Goal: Register for event/course

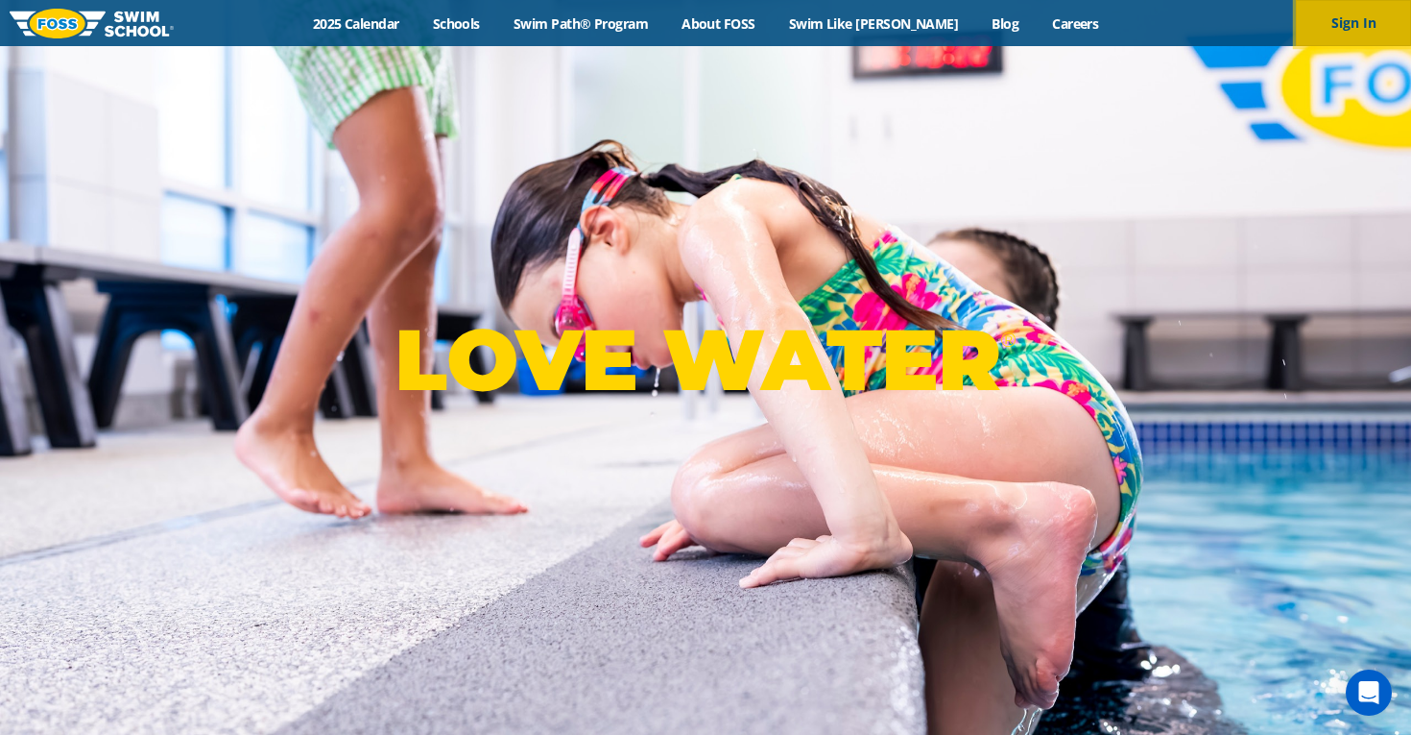
click at [1353, 22] on button "Sign In" at bounding box center [1353, 23] width 115 height 46
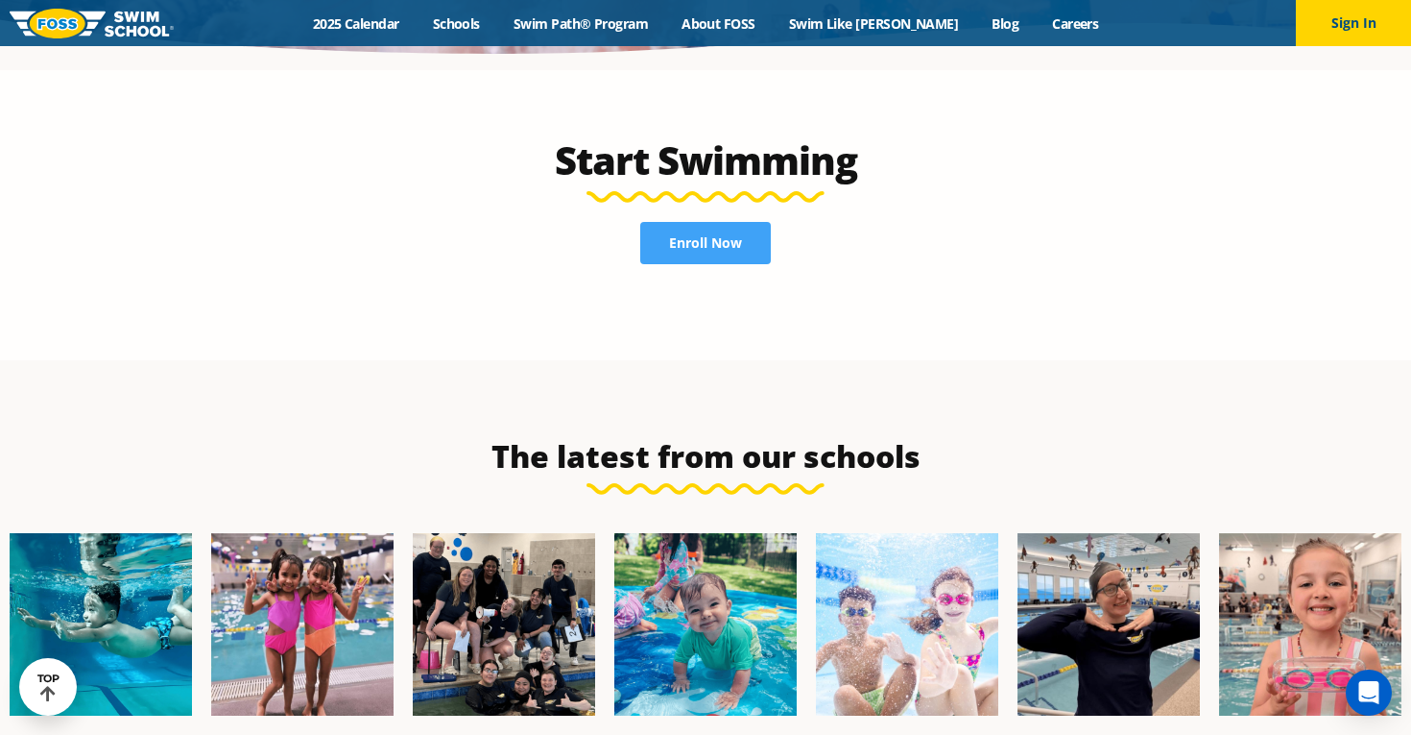
scroll to position [4182, 0]
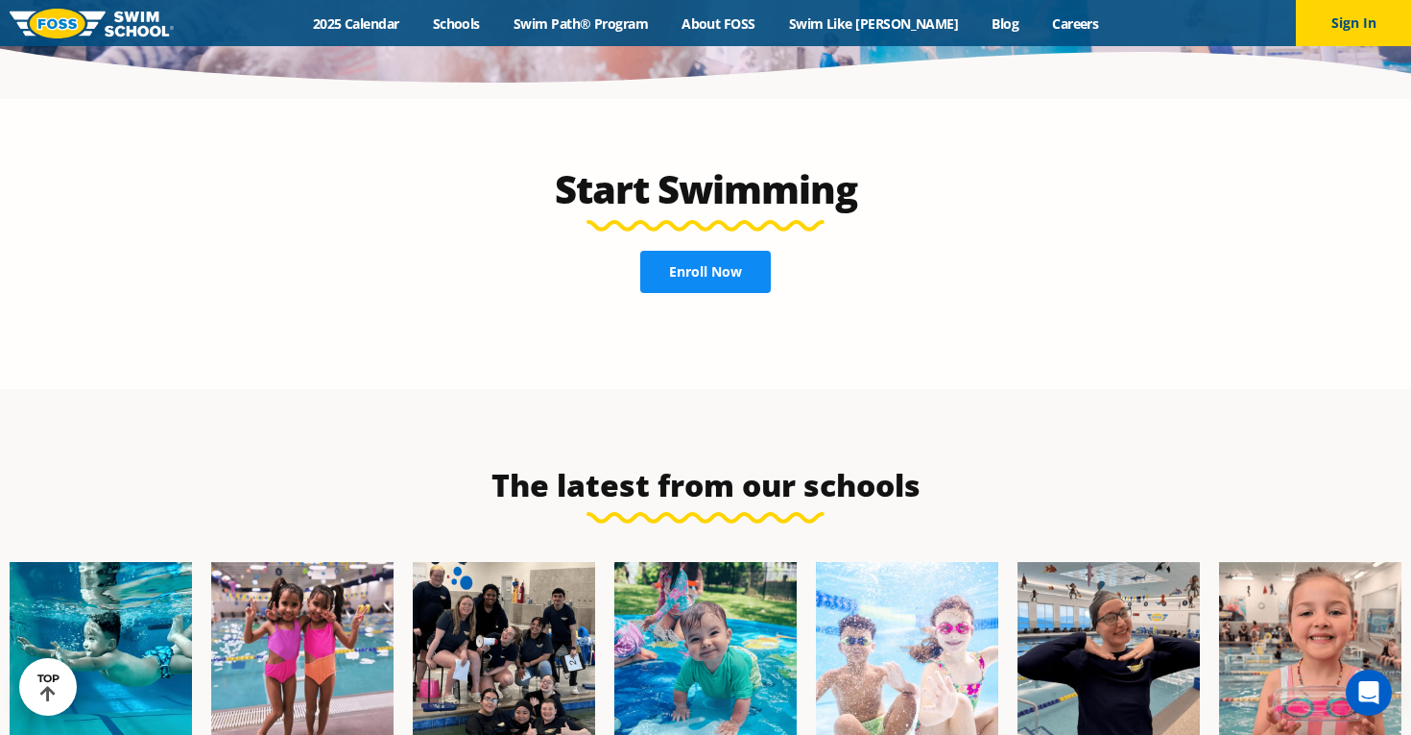
click at [715, 265] on span "Enroll Now" at bounding box center [705, 271] width 73 height 13
